Goal: Task Accomplishment & Management: Manage account settings

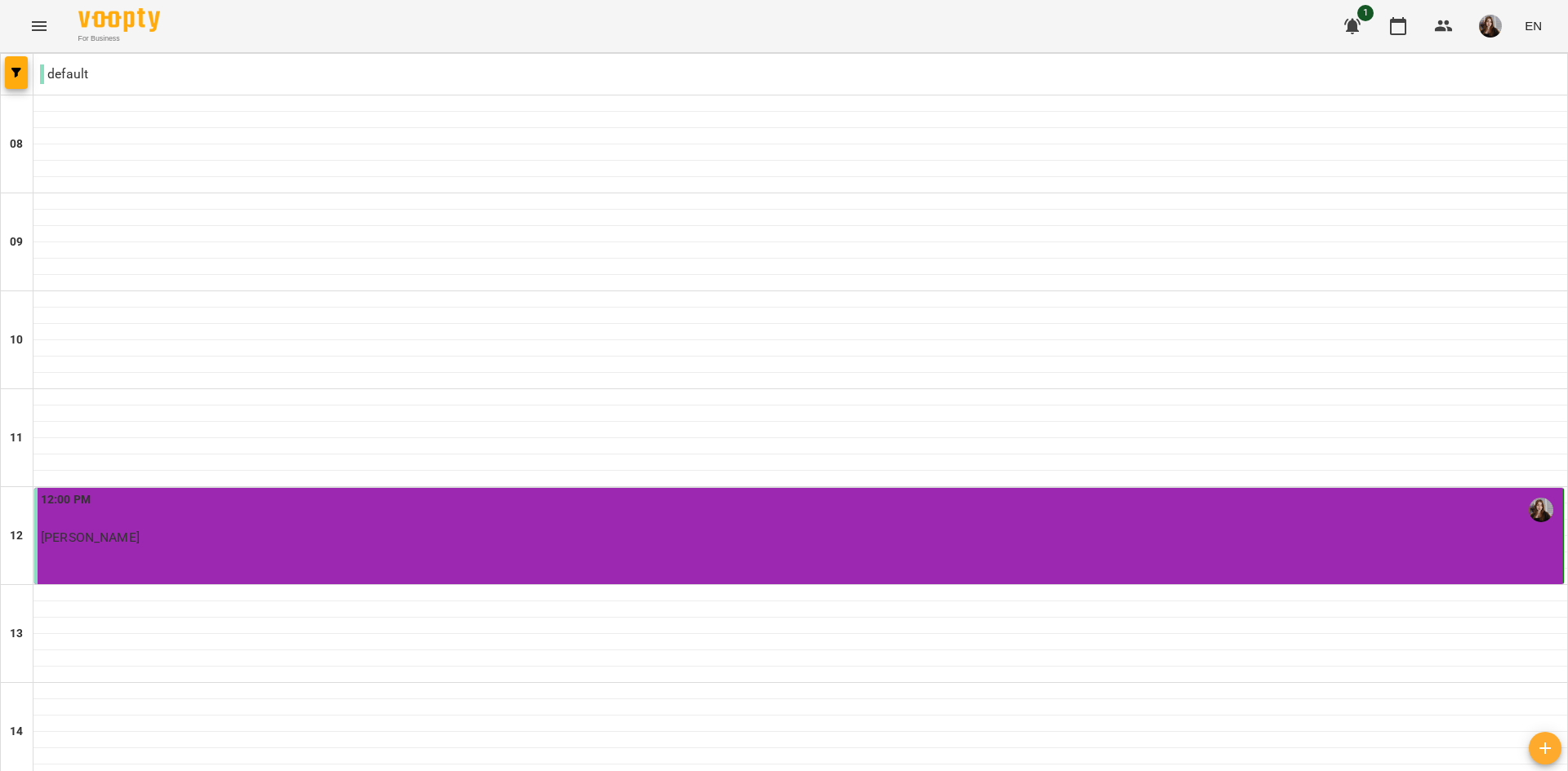
scroll to position [804, 0]
type input "**********"
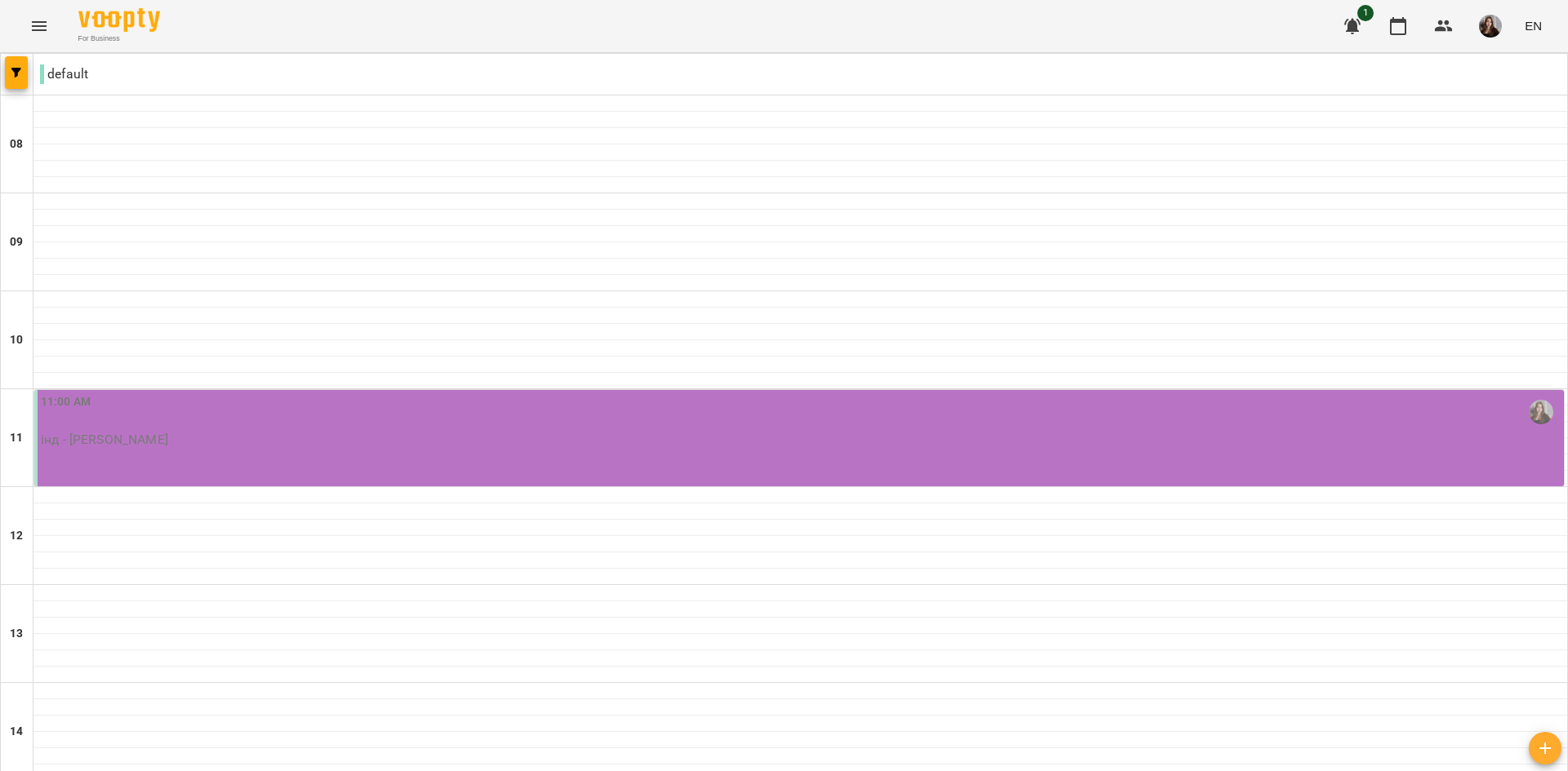
scroll to position [571, 0]
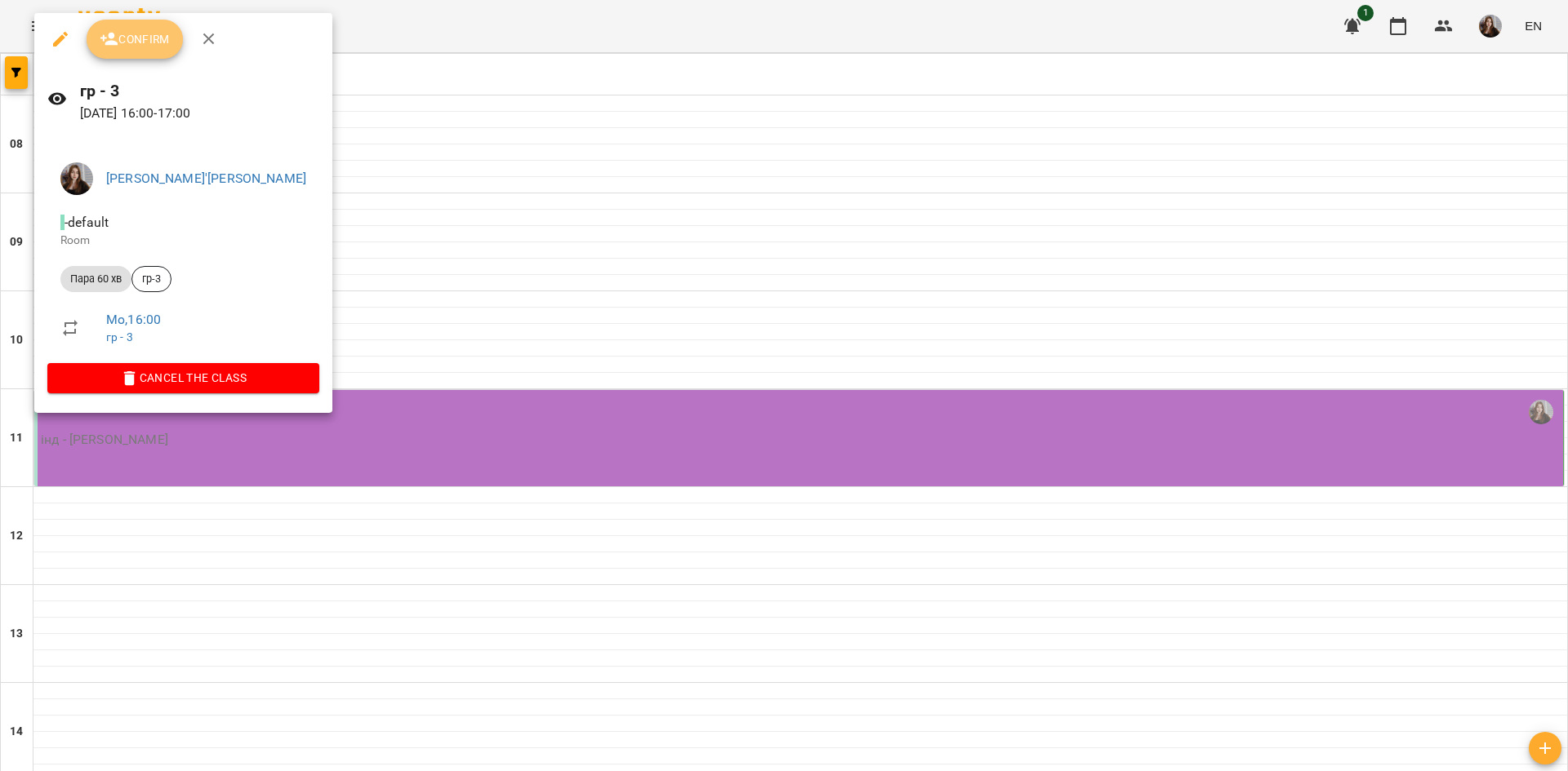
click at [147, 45] on span "Confirm" at bounding box center [134, 39] width 70 height 20
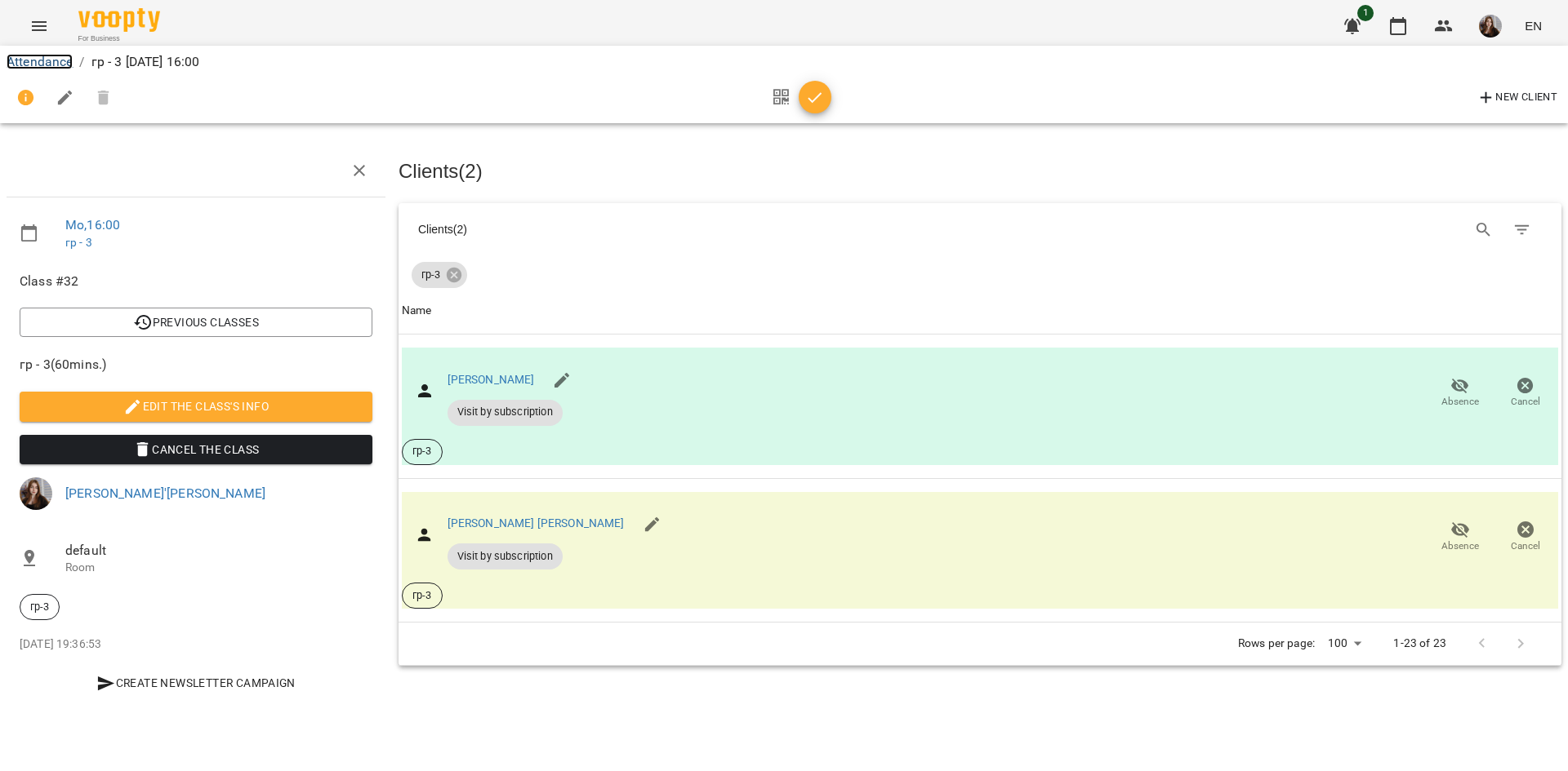
click at [52, 59] on link "Attendance" at bounding box center [40, 61] width 66 height 16
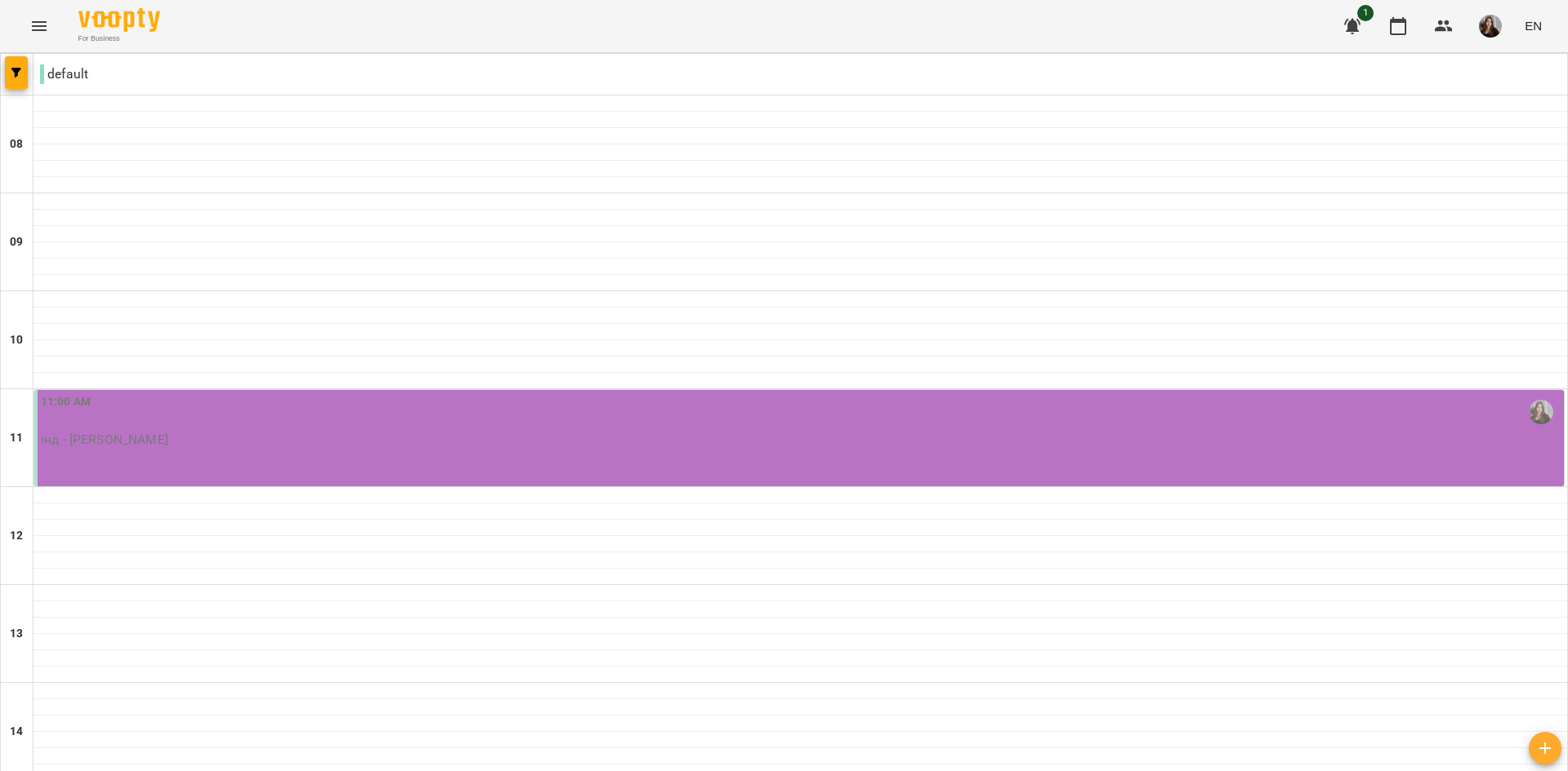
scroll to position [735, 0]
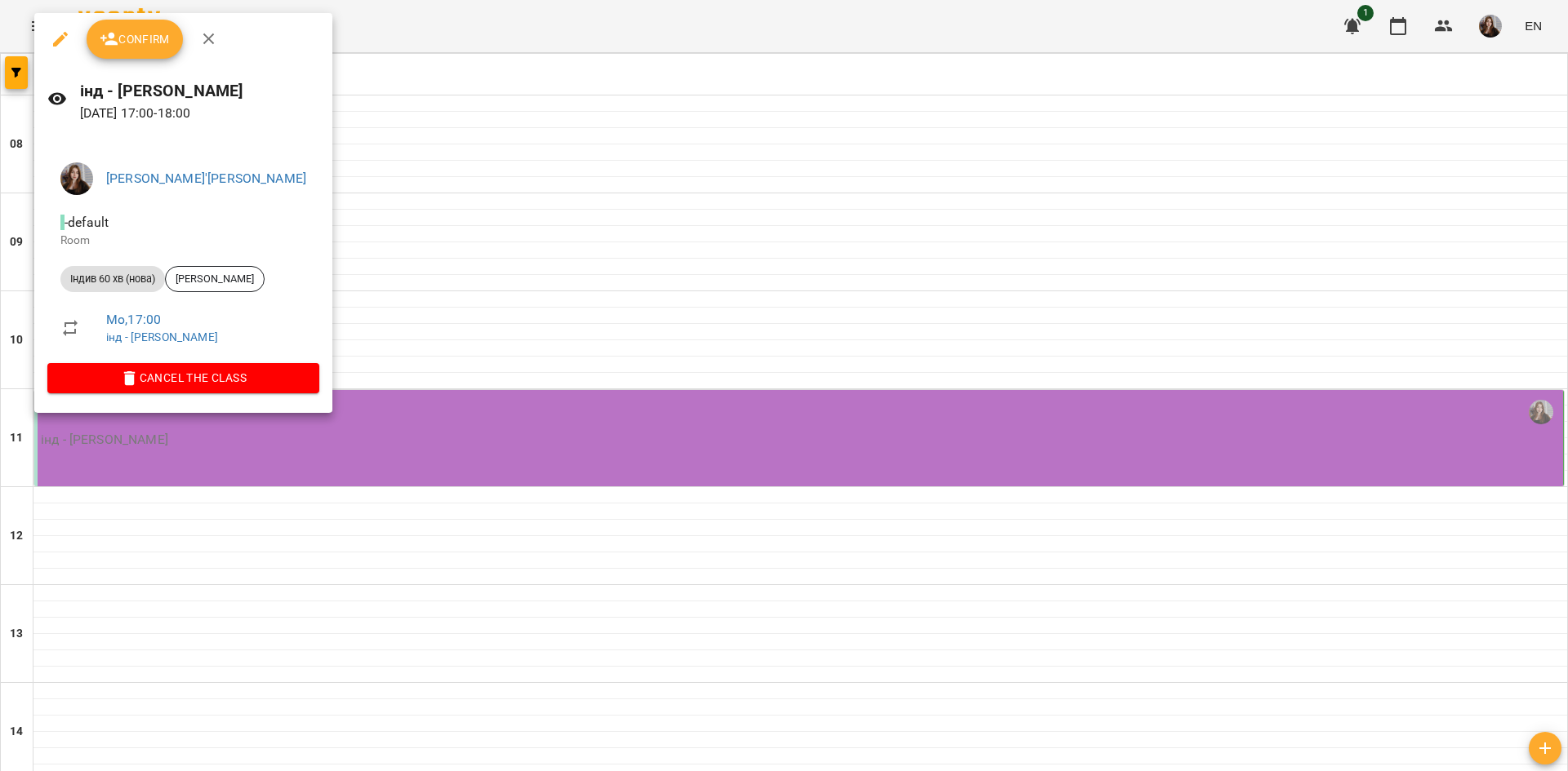
click at [135, 23] on button "Confirm" at bounding box center [134, 39] width 96 height 39
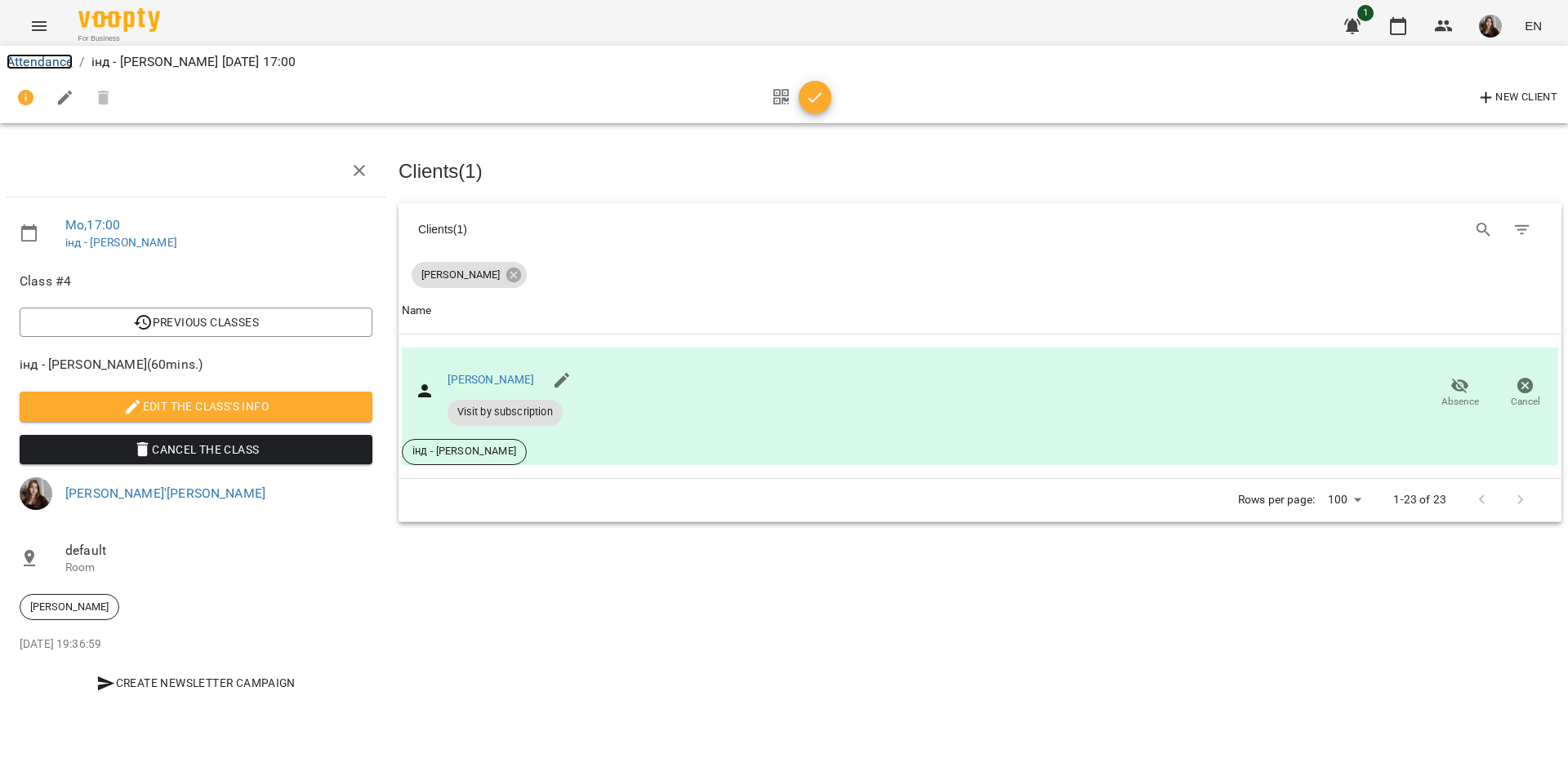
click at [41, 60] on link "Attendance" at bounding box center [40, 61] width 66 height 16
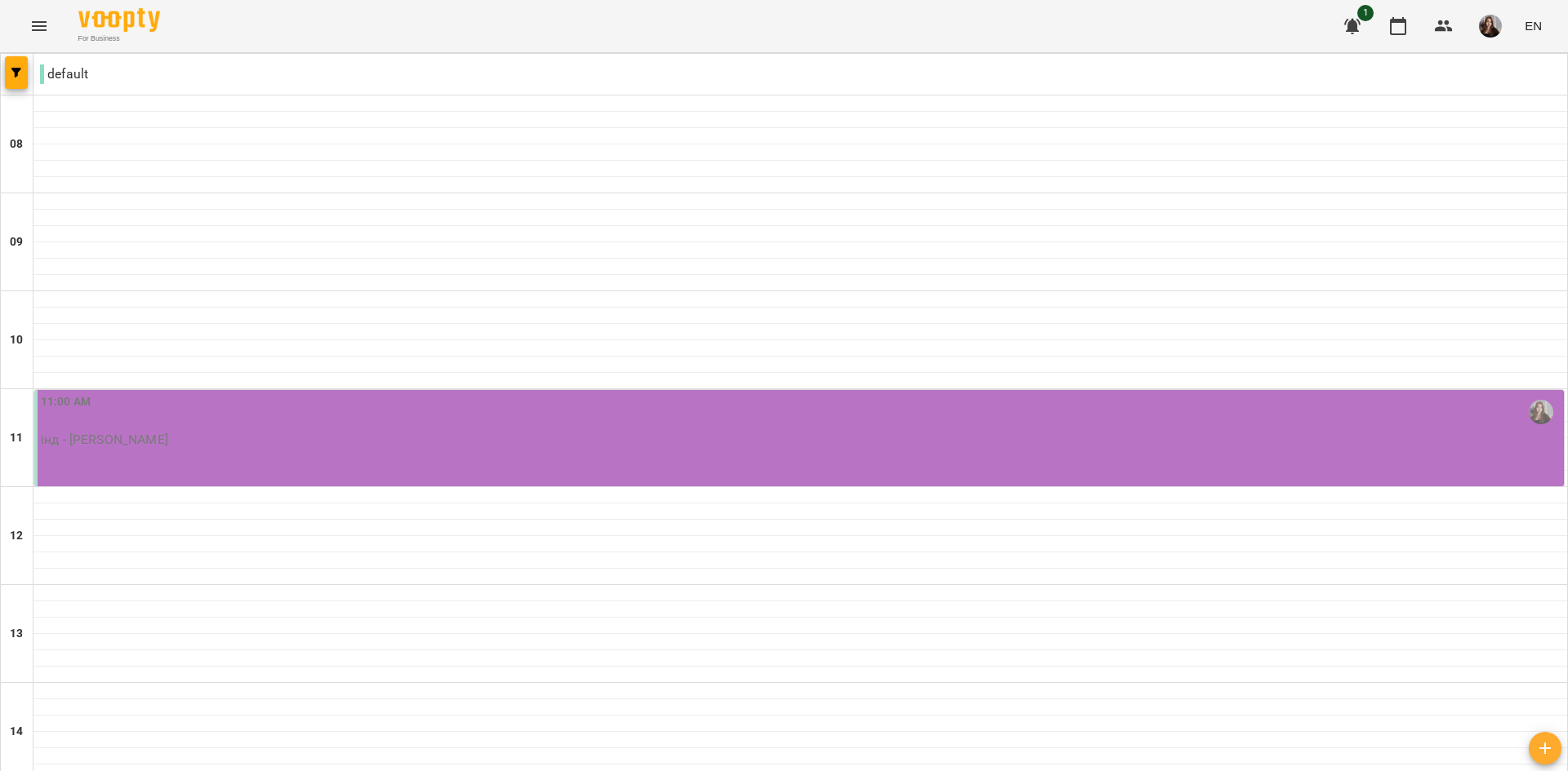
scroll to position [559, 0]
